Goal: Information Seeking & Learning: Learn about a topic

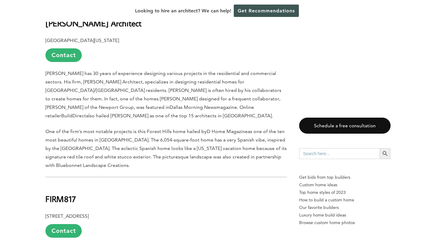
scroll to position [934, 0]
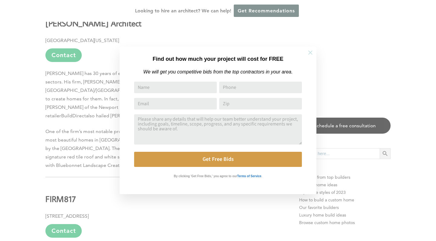
click at [310, 52] on icon at bounding box center [310, 53] width 4 height 4
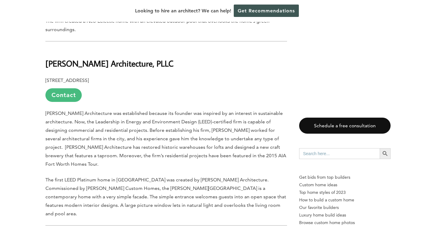
scroll to position [2122, 0]
click at [70, 88] on link "Contact" at bounding box center [63, 95] width 36 height 14
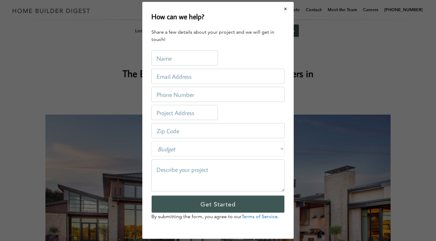
scroll to position [0, 0]
click at [286, 9] on button "Close modal" at bounding box center [286, 8] width 16 height 13
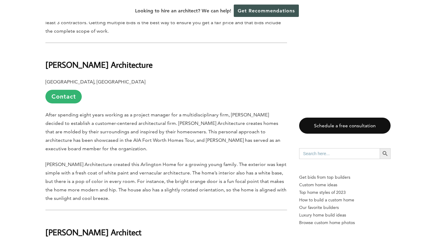
scroll to position [541, 0]
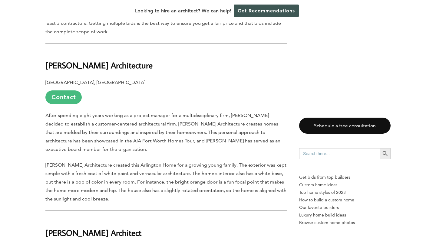
click at [61, 91] on link "Contact" at bounding box center [63, 98] width 36 height 14
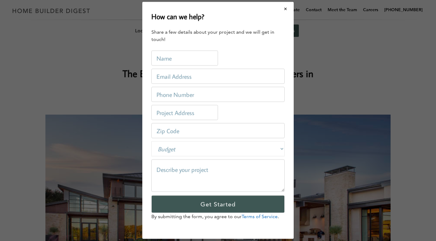
scroll to position [0, 0]
click at [286, 8] on button "Close modal" at bounding box center [286, 8] width 16 height 13
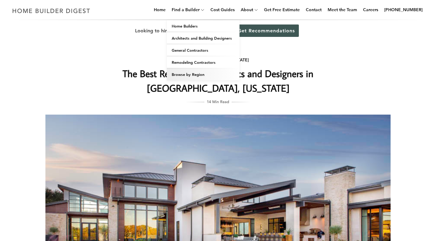
click at [202, 74] on link "Browse by Region" at bounding box center [203, 74] width 73 height 12
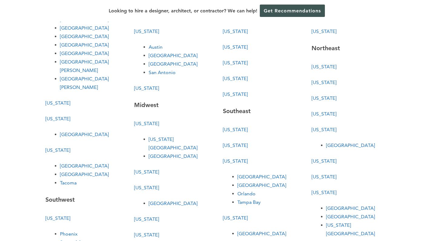
scroll to position [89, 0]
click at [154, 55] on link "[GEOGRAPHIC_DATA]" at bounding box center [173, 56] width 49 height 6
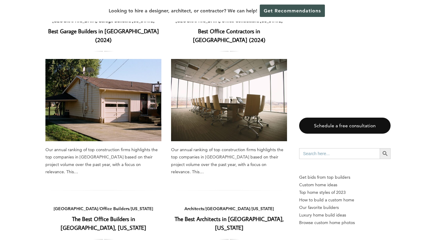
scroll to position [69, 0]
click at [129, 72] on img at bounding box center [103, 100] width 116 height 82
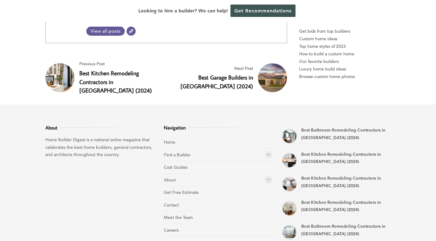
scroll to position [1807, 0]
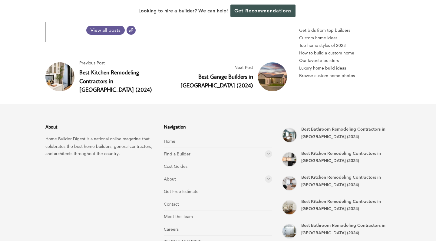
click at [196, 73] on link "Best Garage Builders in Plano (2024)" at bounding box center [216, 81] width 73 height 16
